Goal: Task Accomplishment & Management: Complete application form

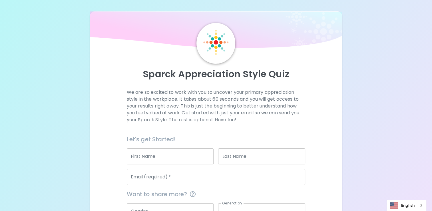
click at [199, 156] on input "First Name" at bounding box center [170, 156] width 87 height 16
type input "Teng Wee"
click at [268, 154] on input "Last Name" at bounding box center [261, 156] width 87 height 16
type input "Ho"
click at [206, 179] on input "Email (required)   *" at bounding box center [216, 177] width 179 height 16
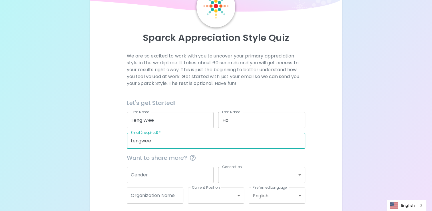
scroll to position [61, 0]
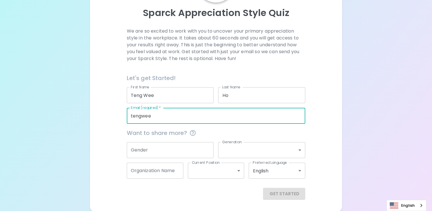
type input "tengwee"
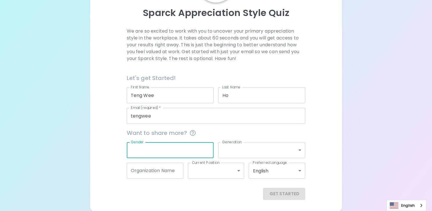
click at [187, 150] on input "Gender" at bounding box center [170, 150] width 87 height 16
type input "[DEMOGRAPHIC_DATA]"
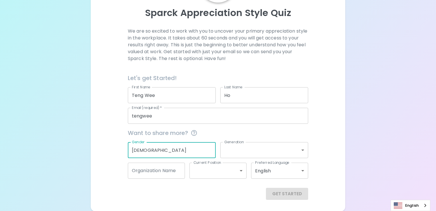
click at [301, 153] on body "Sparck Appreciation Style Quiz We are so excited to work with you to uncover yo…" at bounding box center [218, 75] width 436 height 272
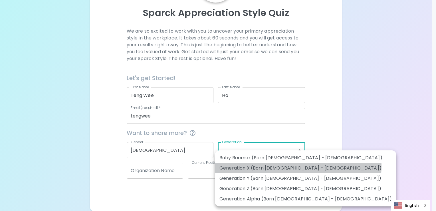
click at [298, 166] on li "Generation X (Born [DEMOGRAPHIC_DATA] - [DEMOGRAPHIC_DATA])" at bounding box center [306, 168] width 182 height 10
type input "generation_x"
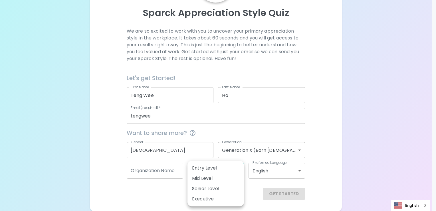
click at [239, 172] on body "Sparck Appreciation Style Quiz We are so excited to work with you to uncover yo…" at bounding box center [218, 75] width 436 height 272
click at [233, 180] on li "Mid Level" at bounding box center [216, 178] width 57 height 10
type input "mid_level"
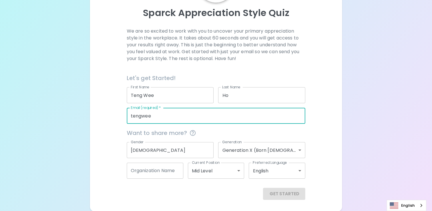
click at [174, 115] on input "tengwee" at bounding box center [216, 116] width 179 height 16
type input "[EMAIL_ADDRESS][DOMAIN_NAME]"
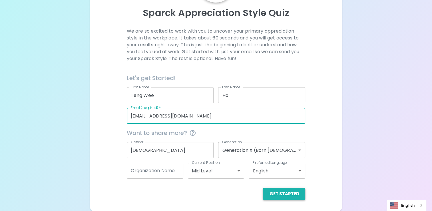
click at [288, 195] on button "Get Started" at bounding box center [284, 194] width 42 height 12
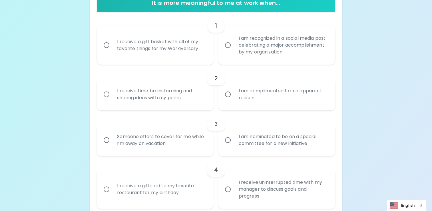
scroll to position [133, 0]
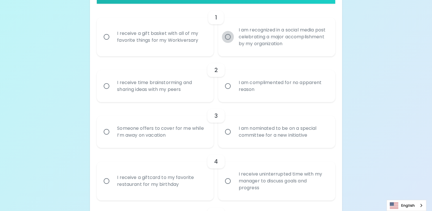
click at [228, 36] on input "I am recognized in a social media post celebrating a major accomplishment by my…" at bounding box center [228, 37] width 12 height 12
radio input "true"
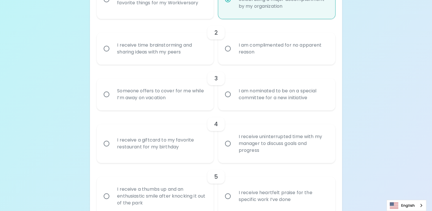
scroll to position [179, 0]
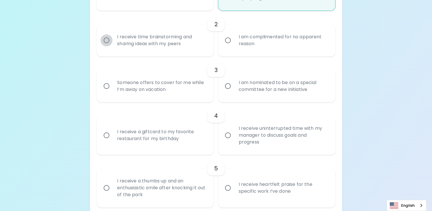
click at [106, 37] on input "I receive time brainstorming and sharing ideas with my peers" at bounding box center [107, 40] width 12 height 12
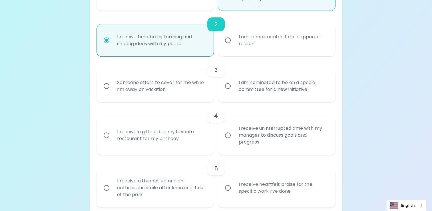
scroll to position [225, 0]
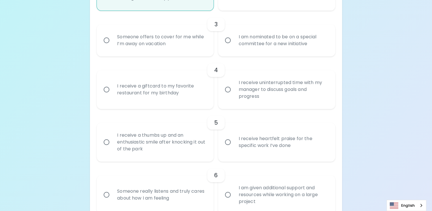
radio input "true"
click at [227, 41] on input "I am nominated to be on a special committee for a new initiative" at bounding box center [228, 40] width 12 height 12
radio input "false"
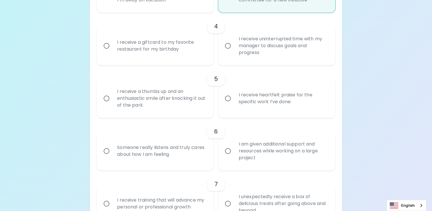
scroll to position [270, 0]
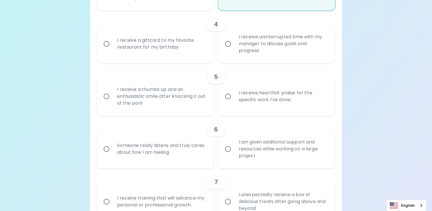
radio input "true"
click at [228, 45] on input "I receive uninterrupted time with my manager to discuss goals and progress" at bounding box center [228, 44] width 12 height 12
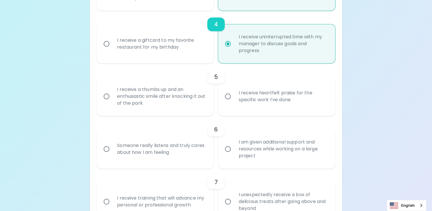
radio input "false"
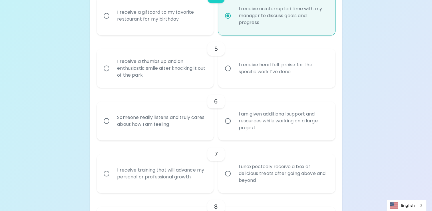
scroll to position [316, 0]
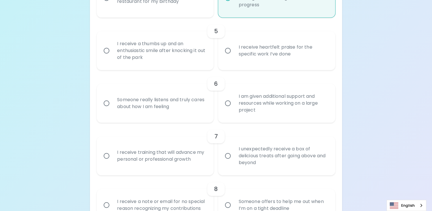
radio input "true"
click at [229, 51] on input "I receive heartfelt praise for the specific work I’ve done" at bounding box center [228, 51] width 12 height 12
radio input "false"
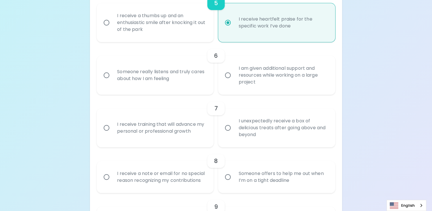
scroll to position [362, 0]
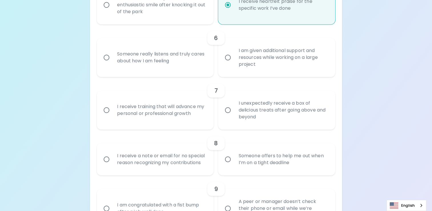
radio input "true"
click at [230, 57] on input "I am given additional support and resources while working on a large project" at bounding box center [228, 57] width 12 height 12
radio input "false"
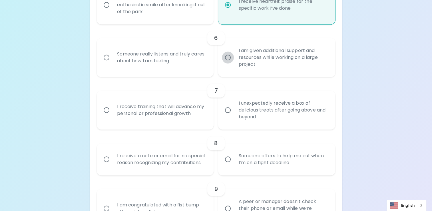
radio input "false"
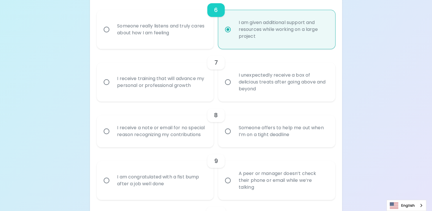
scroll to position [407, 0]
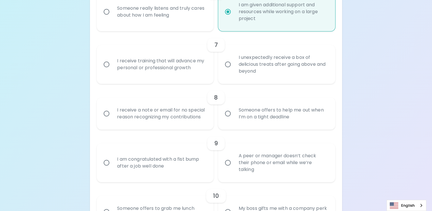
radio input "true"
click at [106, 67] on input "I receive training that will advance my personal or professional growth" at bounding box center [107, 64] width 12 height 12
radio input "false"
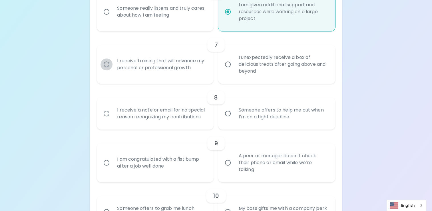
radio input "false"
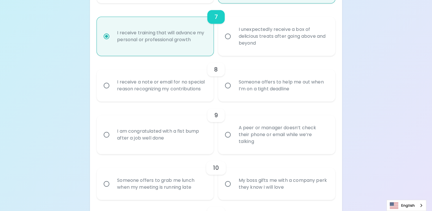
scroll to position [453, 0]
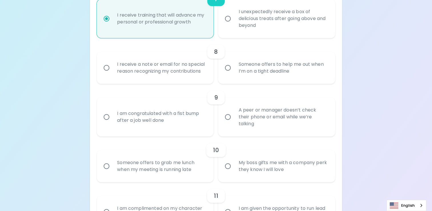
radio input "true"
click at [227, 69] on input "Someone offers to help me out when I’m on a tight deadline" at bounding box center [228, 68] width 12 height 12
radio input "false"
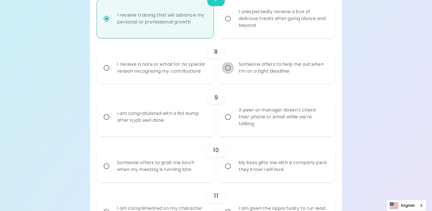
radio input "false"
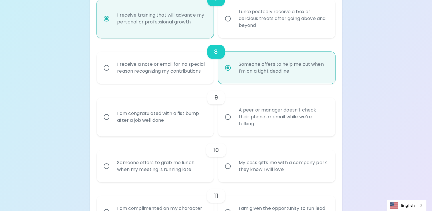
scroll to position [499, 0]
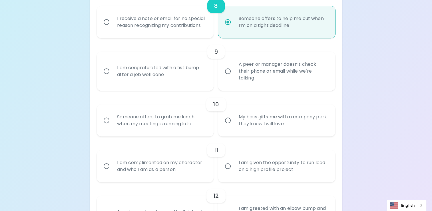
radio input "true"
click at [105, 71] on input "I am congratulated with a fist bump after a job well done" at bounding box center [107, 71] width 12 height 12
radio input "false"
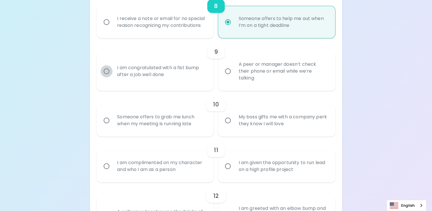
radio input "false"
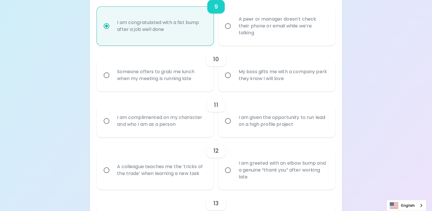
scroll to position [544, 0]
radio input "true"
click at [107, 73] on input "Someone offers to grab me lunch when my meeting is running late" at bounding box center [107, 75] width 12 height 12
radio input "false"
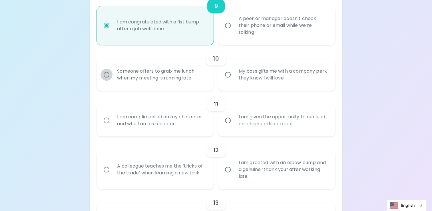
radio input "false"
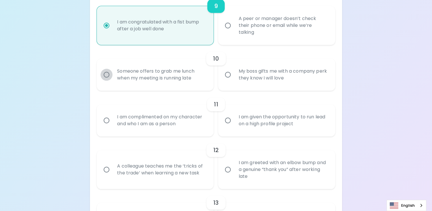
radio input "false"
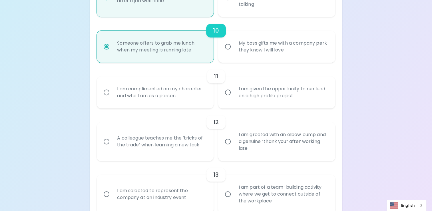
scroll to position [590, 0]
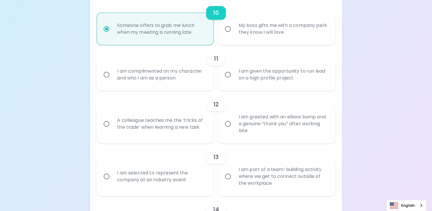
radio input "true"
click at [226, 76] on input "I am given the opportunity to run lead on a high profile project" at bounding box center [228, 75] width 12 height 12
radio input "false"
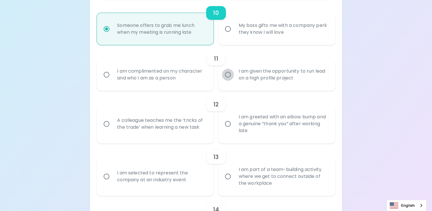
radio input "false"
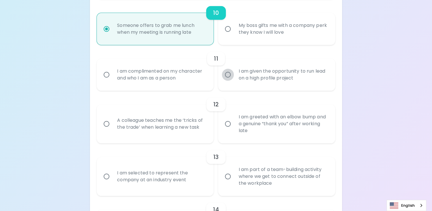
radio input "false"
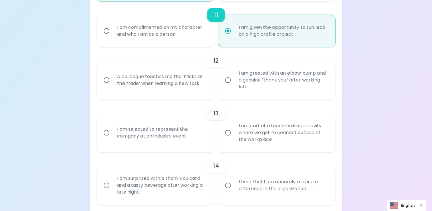
scroll to position [636, 0]
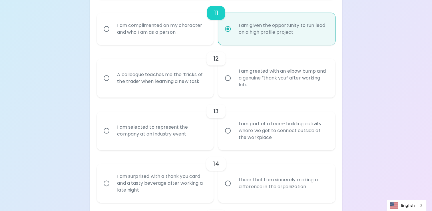
radio input "true"
click at [105, 77] on input "A colleague teaches me the ‘tricks of the trade’ when learning a new task" at bounding box center [107, 78] width 12 height 12
radio input "false"
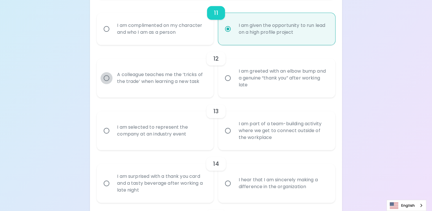
radio input "false"
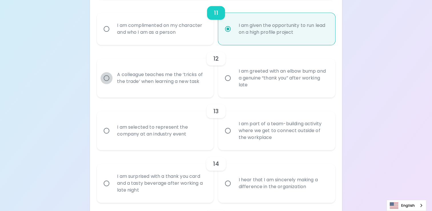
radio input "false"
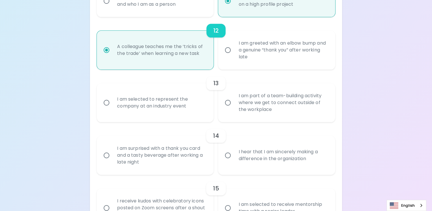
scroll to position [682, 0]
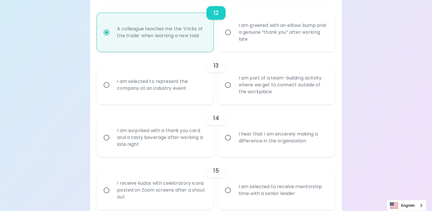
radio input "true"
click at [228, 85] on input "I am part of a team-building activity where we get to connect outside of the wo…" at bounding box center [228, 85] width 12 height 12
radio input "false"
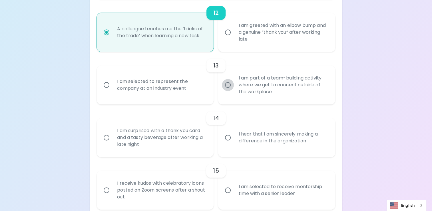
radio input "false"
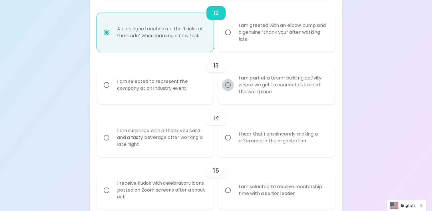
radio input "false"
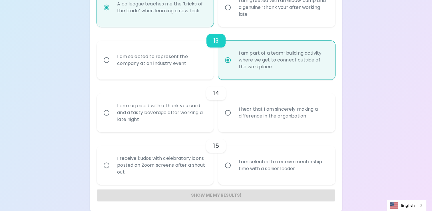
scroll to position [708, 0]
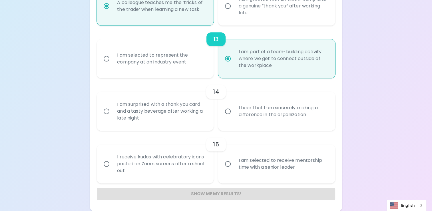
radio input "true"
click at [229, 112] on input "I hear that I am sincerely making a difference in the organization" at bounding box center [228, 111] width 12 height 12
radio input "false"
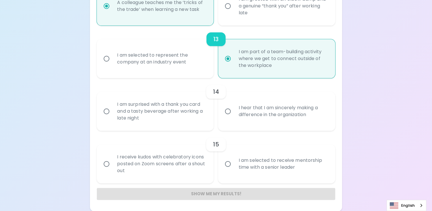
radio input "false"
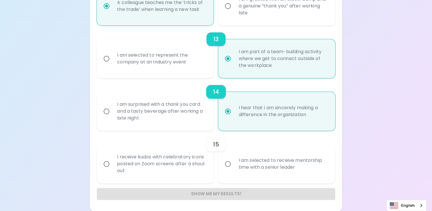
radio input "false"
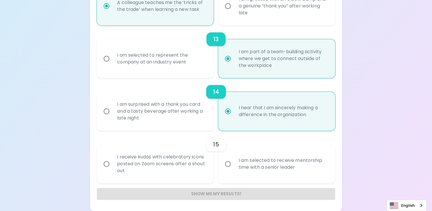
radio input "false"
radio input "true"
click at [106, 163] on input "I receive kudos with celebratory icons posted on Zoom screens after a shout out" at bounding box center [107, 164] width 12 height 12
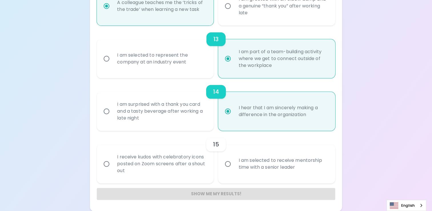
radio input "false"
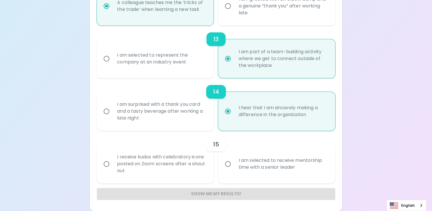
radio input "false"
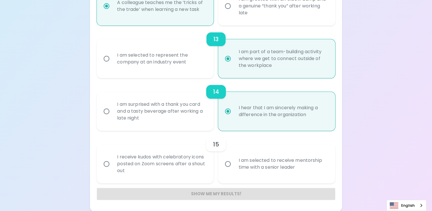
radio input "false"
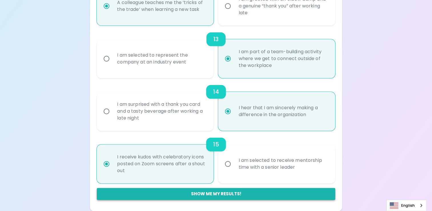
radio input "true"
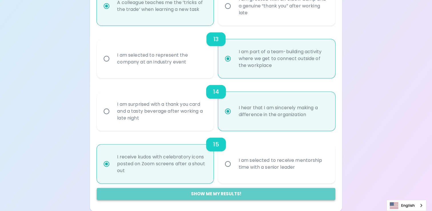
click at [213, 194] on button "Show me my results!" at bounding box center [216, 194] width 239 height 12
radio input "false"
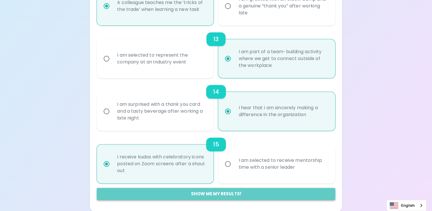
radio input "false"
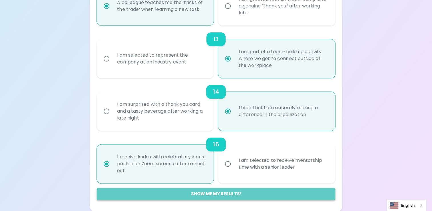
radio input "false"
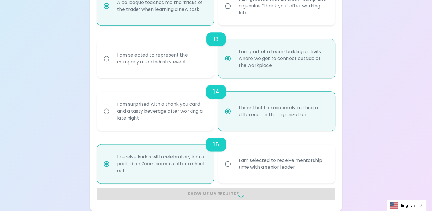
radio input "false"
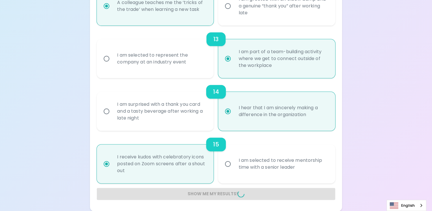
radio input "false"
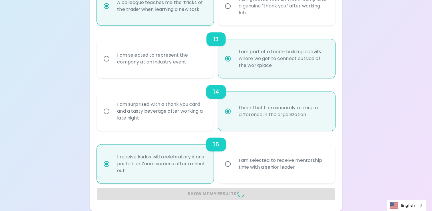
radio input "false"
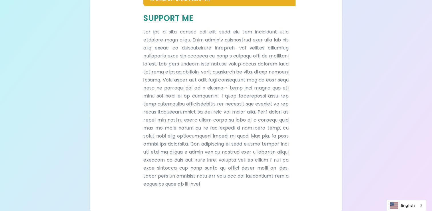
scroll to position [139, 0]
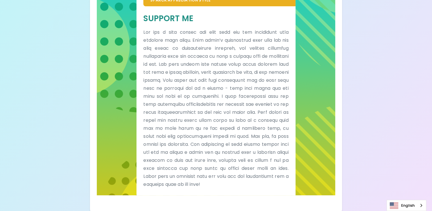
click at [238, 129] on p at bounding box center [215, 108] width 145 height 160
